Goal: Navigation & Orientation: Find specific page/section

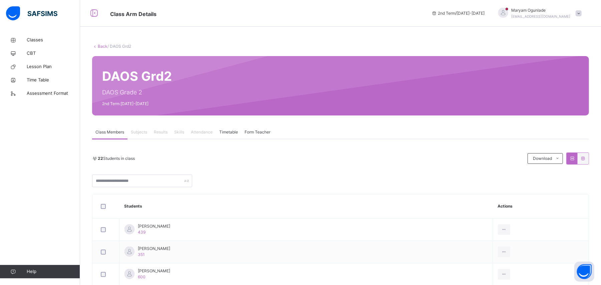
click at [138, 131] on span "Subjects" at bounding box center [139, 132] width 16 height 6
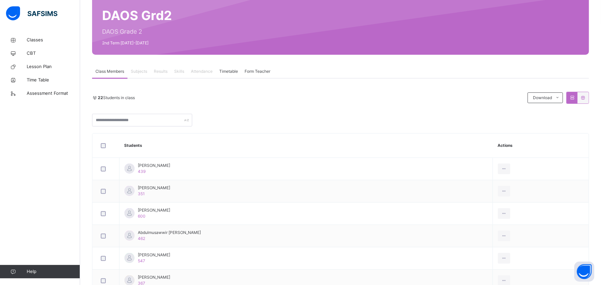
scroll to position [41, 0]
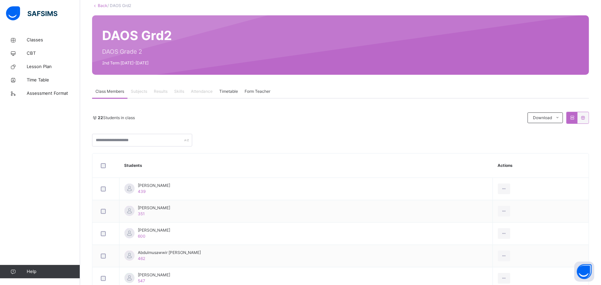
click at [139, 92] on span "Subjects" at bounding box center [139, 91] width 16 height 6
click at [162, 91] on span "Results" at bounding box center [161, 91] width 14 height 6
drag, startPoint x: 182, startPoint y: 91, endPoint x: 202, endPoint y: 90, distance: 20.1
click at [202, 90] on div "Class Members Subjects Results Skills Attendance Timetable Form Teacher" at bounding box center [340, 92] width 497 height 14
click at [202, 90] on span "Attendance" at bounding box center [202, 91] width 22 height 6
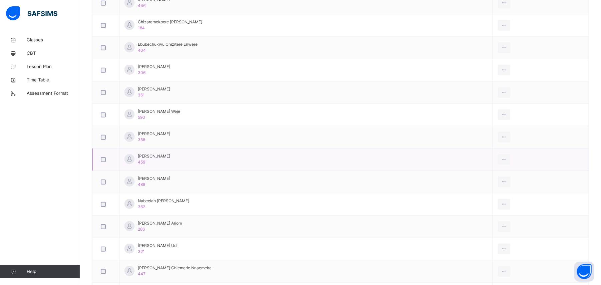
scroll to position [382, 0]
click at [39, 43] on span "Classes" at bounding box center [53, 40] width 53 height 7
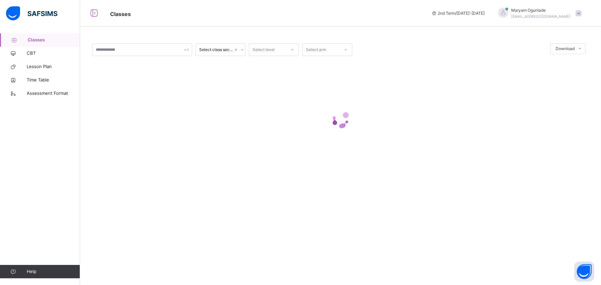
scroll to position [0, 0]
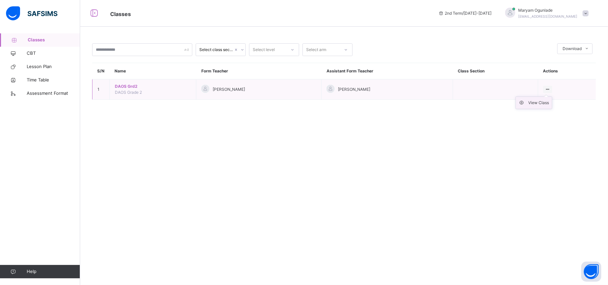
click at [534, 104] on div "View Class" at bounding box center [539, 102] width 21 height 7
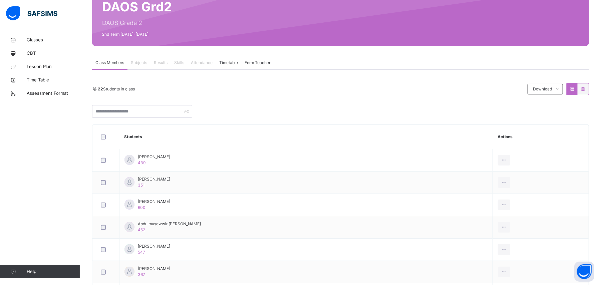
scroll to position [43, 0]
